Goal: Find specific page/section: Find specific page/section

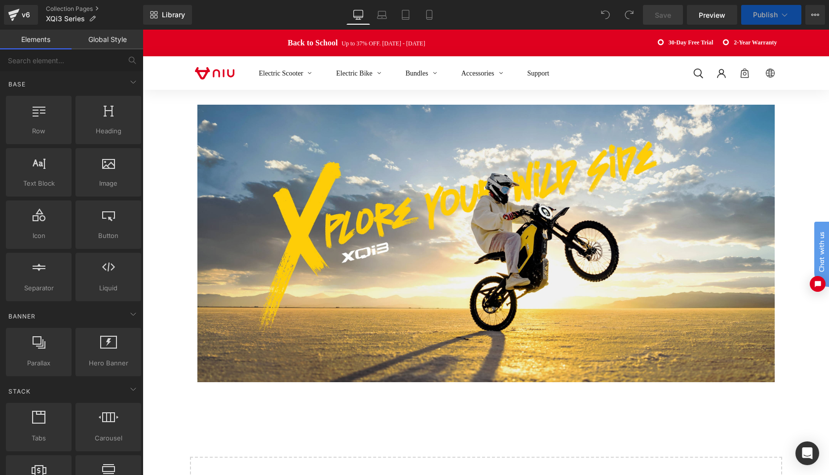
click at [822, 109] on div "Image Row {% assign modulo = gPLCount | modulo: 2 %} {% if modulo == 0 %} {% en…" at bounding box center [486, 313] width 686 height 447
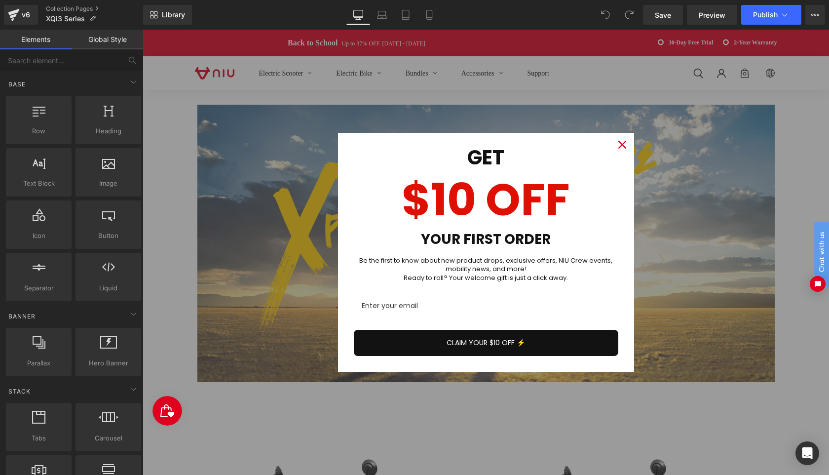
click at [622, 143] on icon "close icon" at bounding box center [622, 145] width 8 height 8
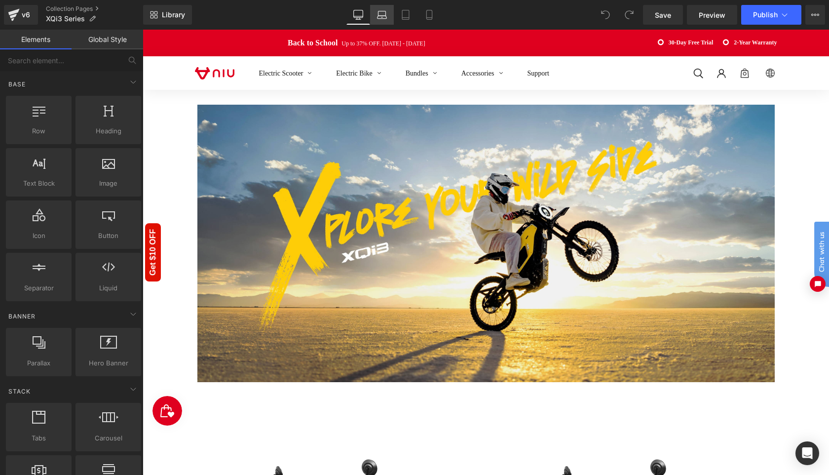
click at [384, 11] on icon at bounding box center [381, 13] width 7 height 4
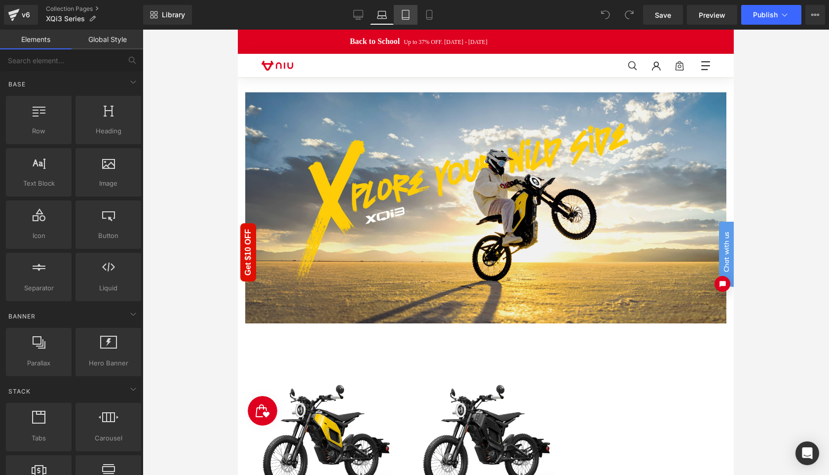
click at [409, 13] on icon at bounding box center [406, 15] width 10 height 10
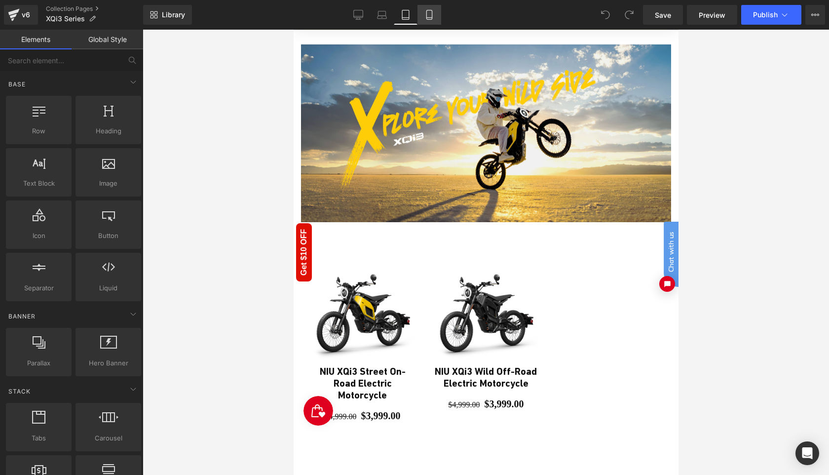
click at [428, 14] on icon at bounding box center [429, 15] width 10 height 10
